Goal: Navigation & Orientation: Find specific page/section

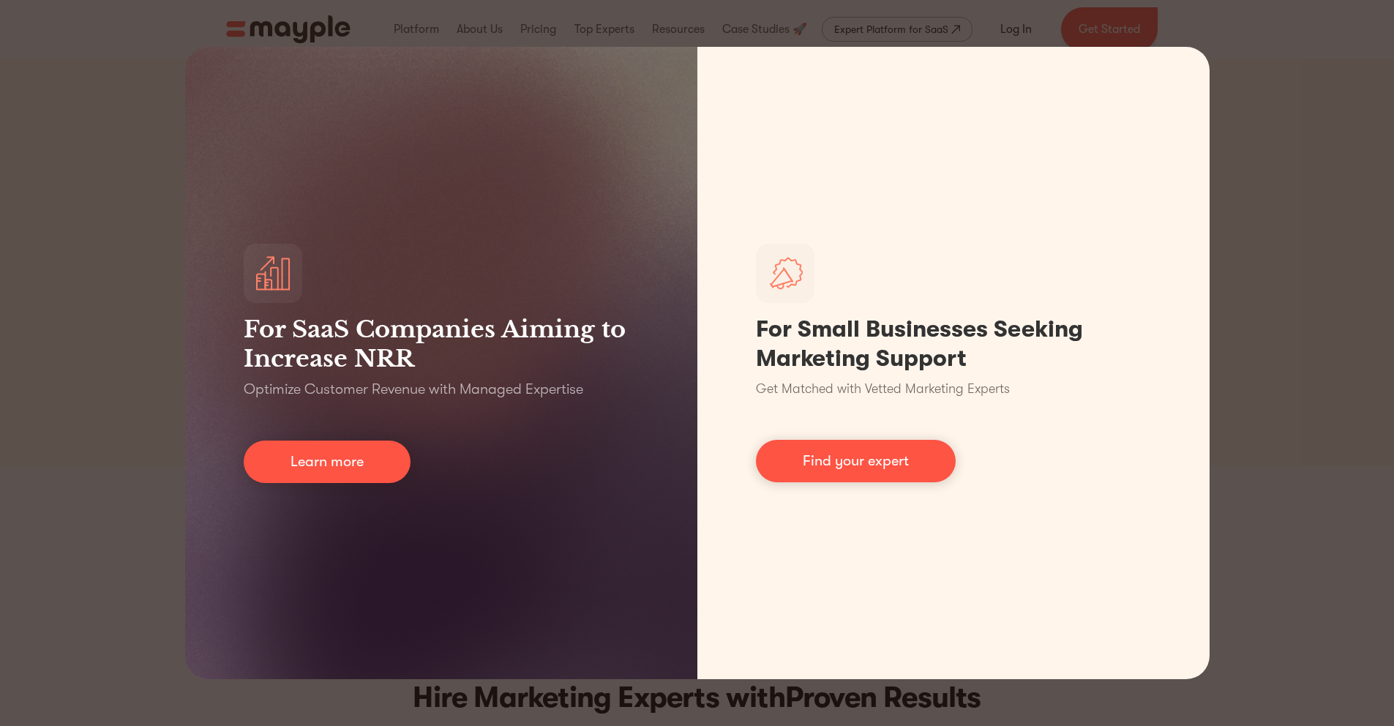
click at [1323, 108] on div "For SaaS Companies Aiming to Increase NRR Optimize Customer Revenue with Manage…" at bounding box center [697, 363] width 1394 height 726
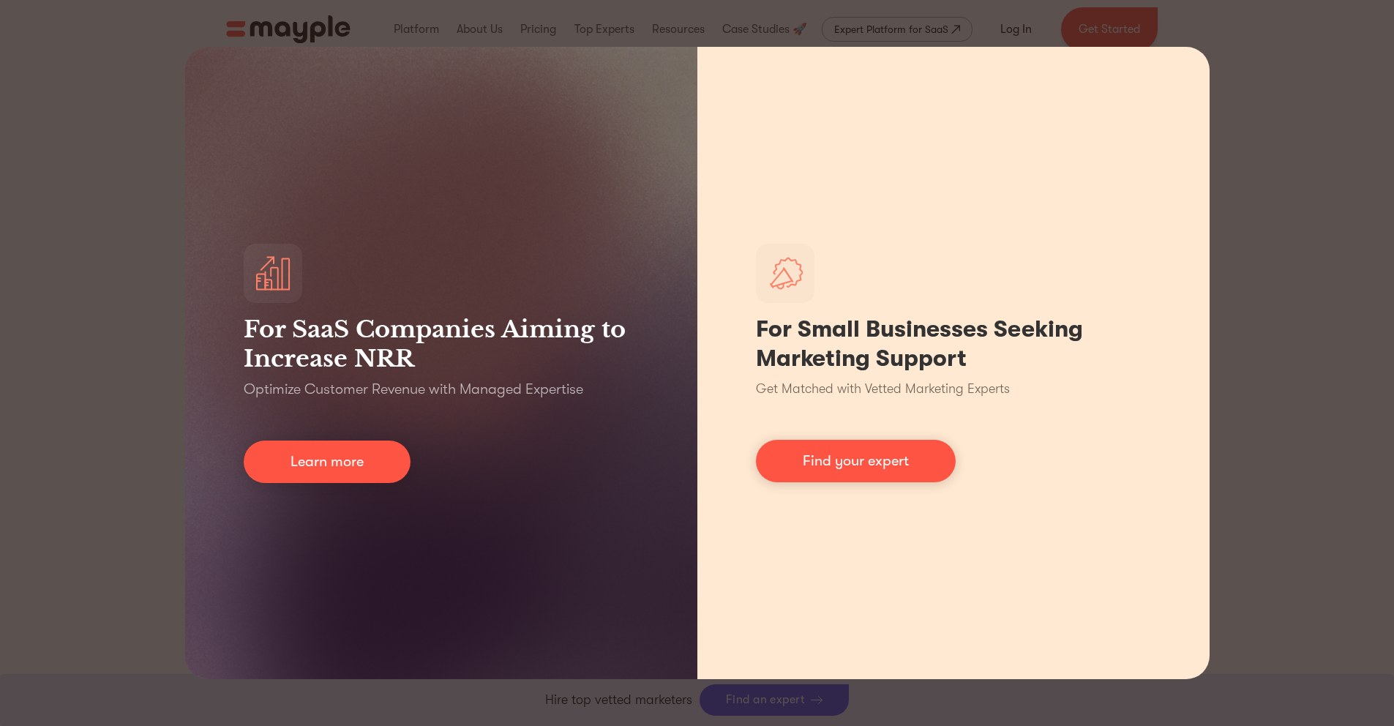
scroll to position [381, 0]
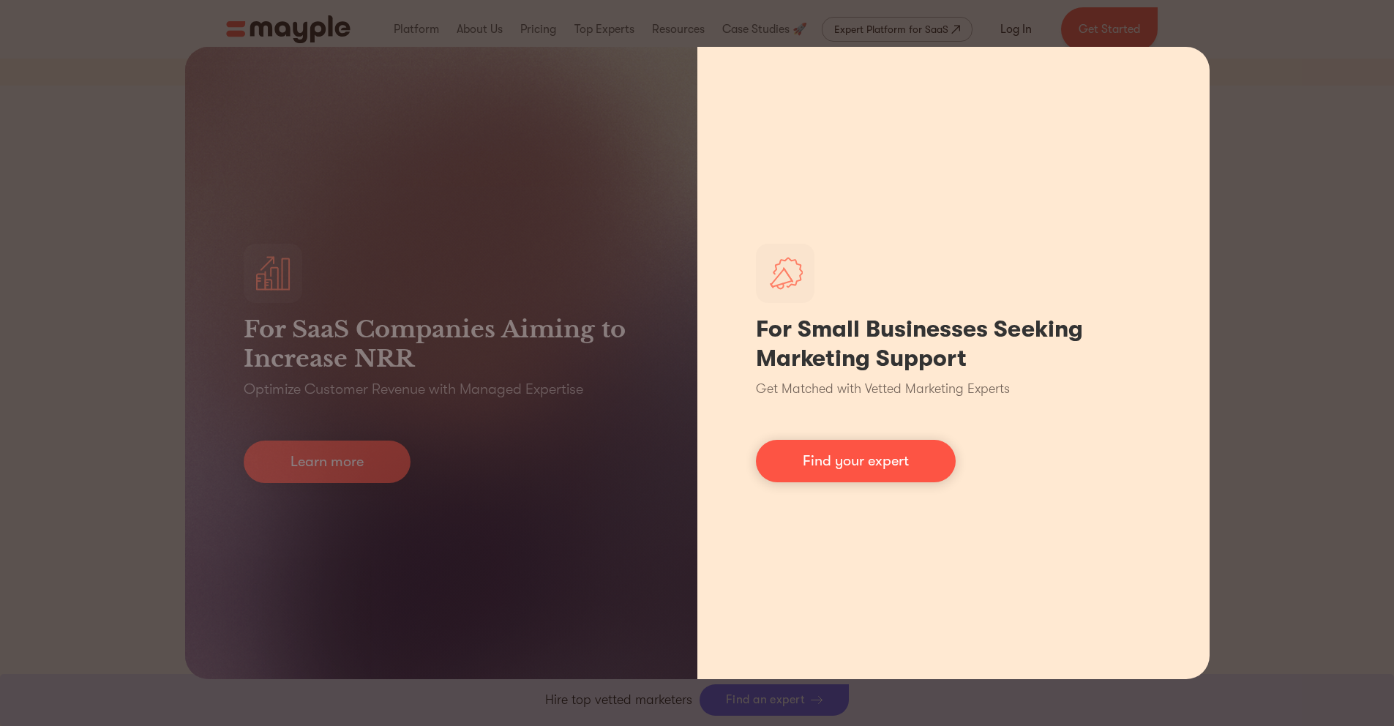
click at [1002, 299] on div "For Small Businesses Seeking Marketing Support Get Matched with Vetted Marketin…" at bounding box center [953, 363] width 512 height 632
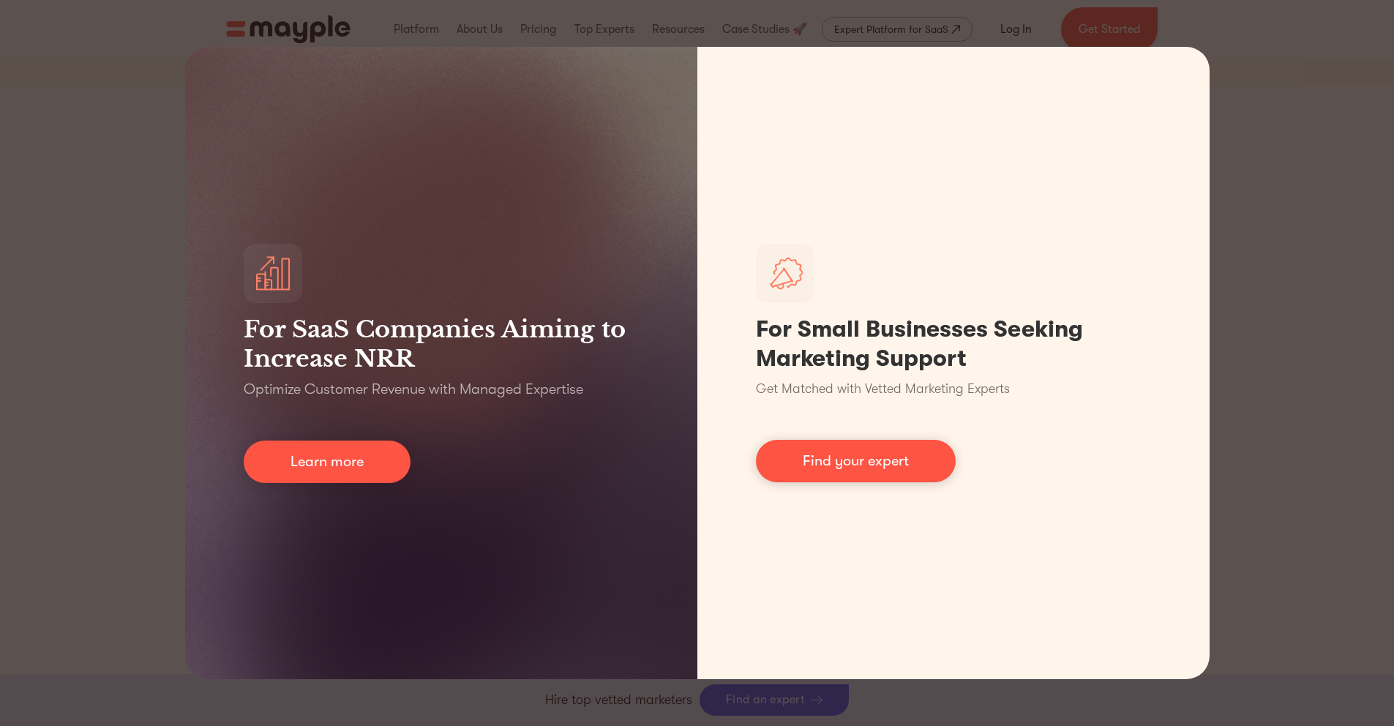
click at [1286, 243] on div "For SaaS Companies Aiming to Increase NRR Optimize Customer Revenue with Manage…" at bounding box center [697, 363] width 1394 height 726
